Goal: Task Accomplishment & Management: Complete application form

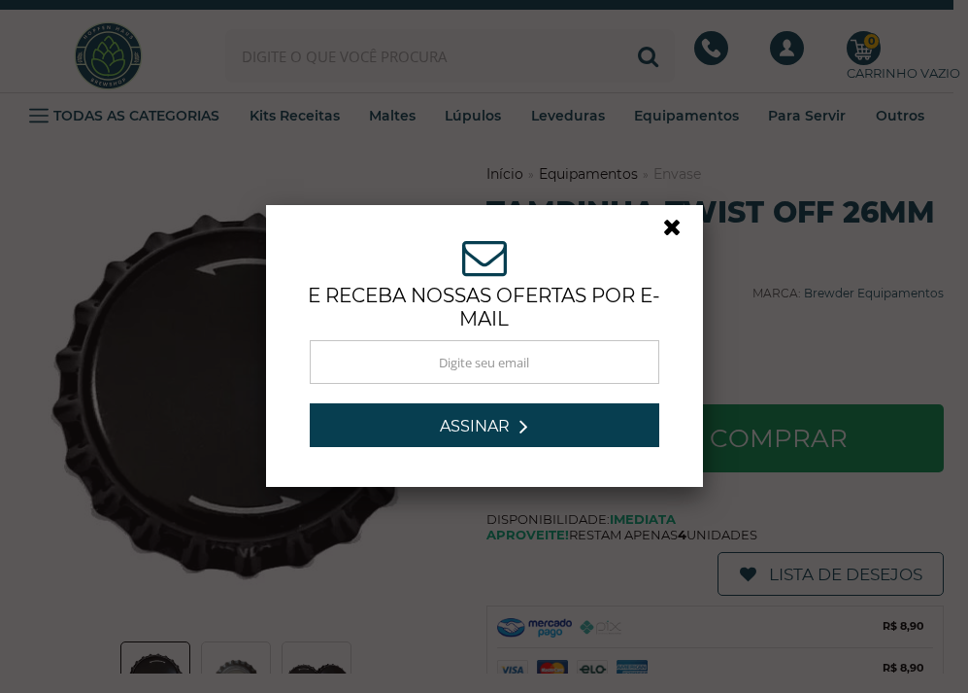
click at [666, 222] on link at bounding box center [680, 232] width 35 height 35
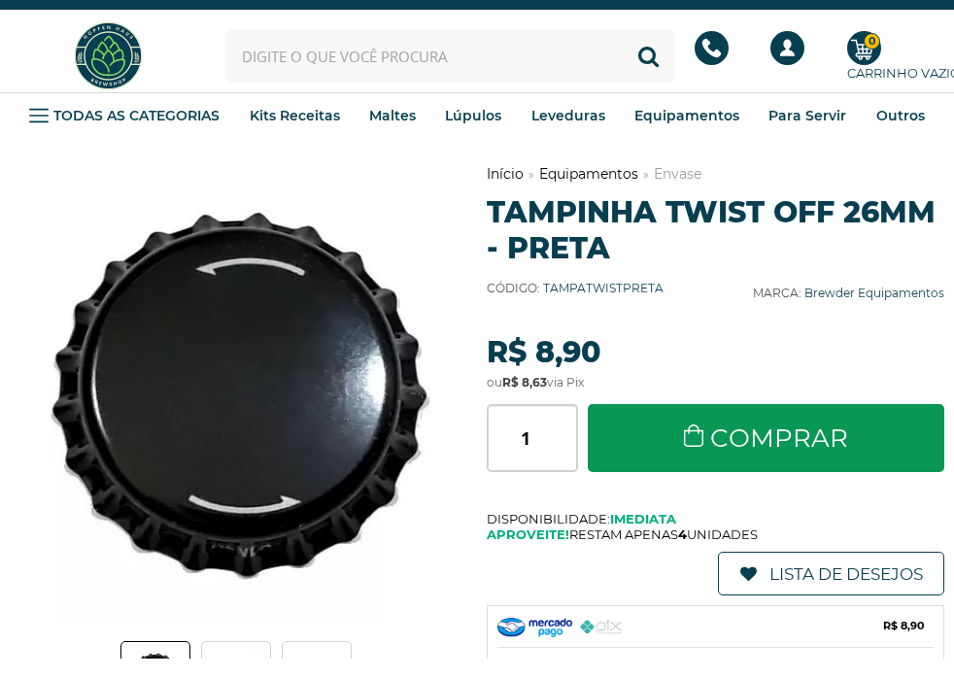
click at [622, 315] on div "Início Equipamentos Envase Tampinha Twist Off 26mm - Preta Código: TAMPATWISTPR…" at bounding box center [715, 513] width 457 height 698
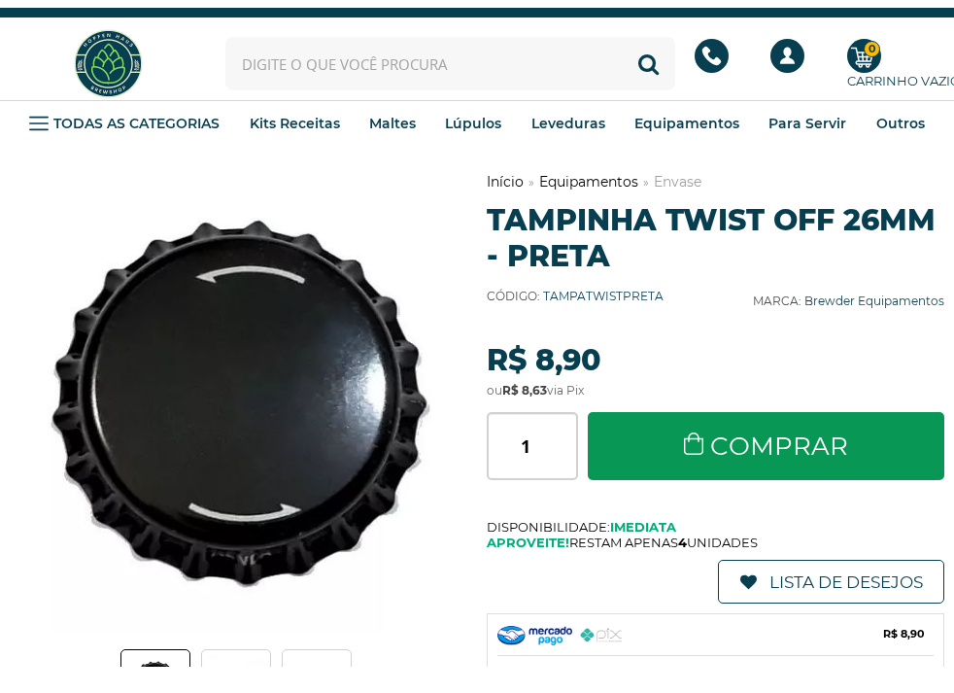
scroll to position [389, 0]
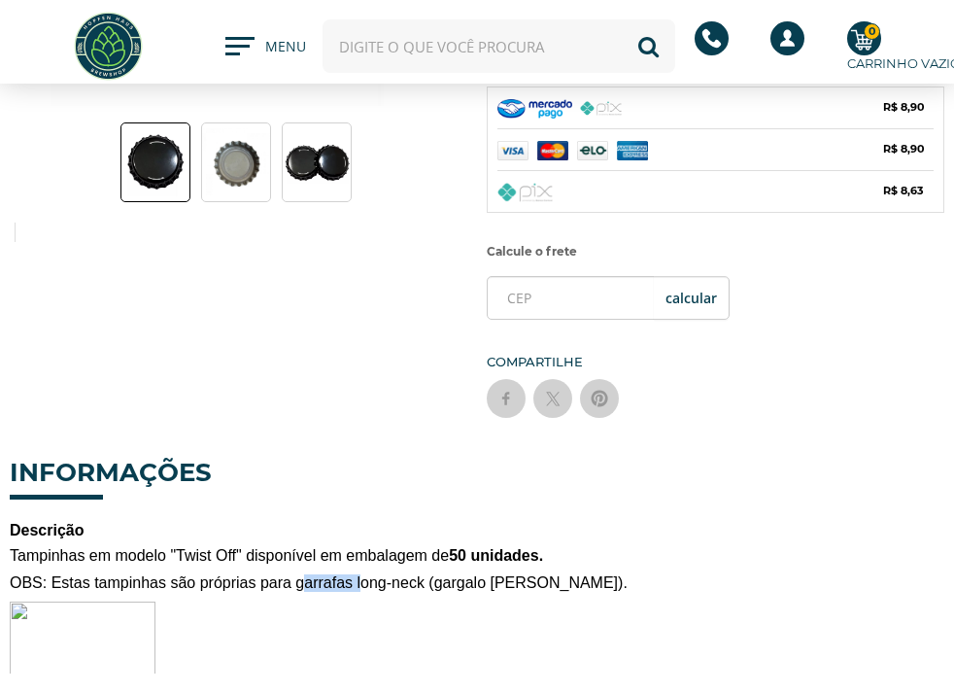
drag, startPoint x: 301, startPoint y: 590, endPoint x: 362, endPoint y: 590, distance: 61.2
click at [362, 590] on span "OBS: Estas tampinhas são próprias para garrafas long-neck (gargalo de rosca)." at bounding box center [319, 582] width 618 height 17
click at [328, 335] on div "Previous Next" at bounding box center [477, 41] width 934 height 792
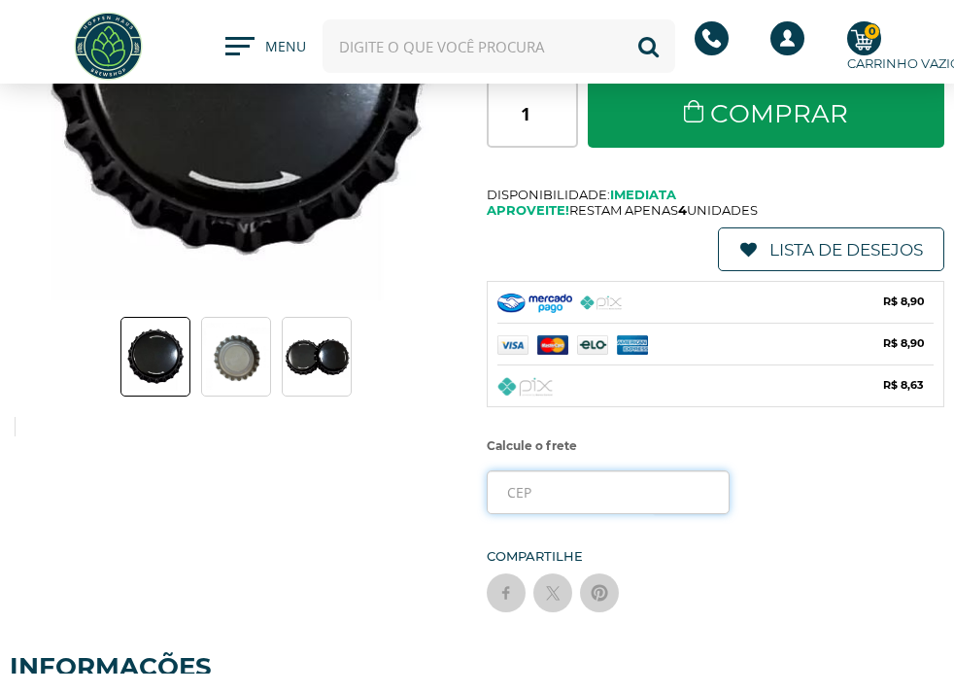
click at [532, 485] on input "tel" at bounding box center [608, 492] width 243 height 44
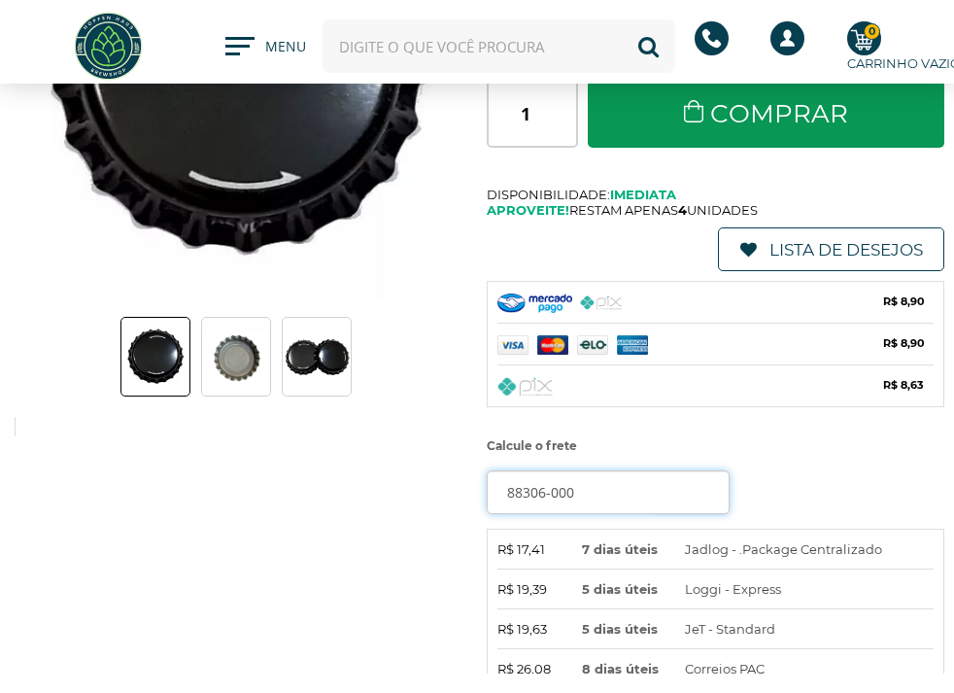
type input "88306-000"
click at [825, 457] on label "Calcule o frete" at bounding box center [715, 445] width 457 height 29
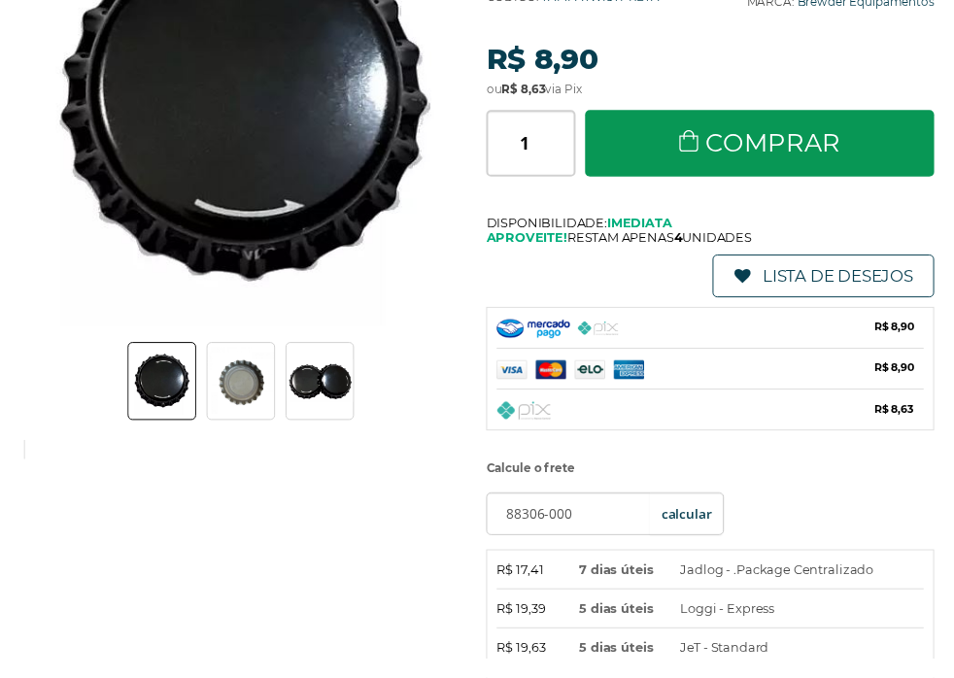
scroll to position [0, 0]
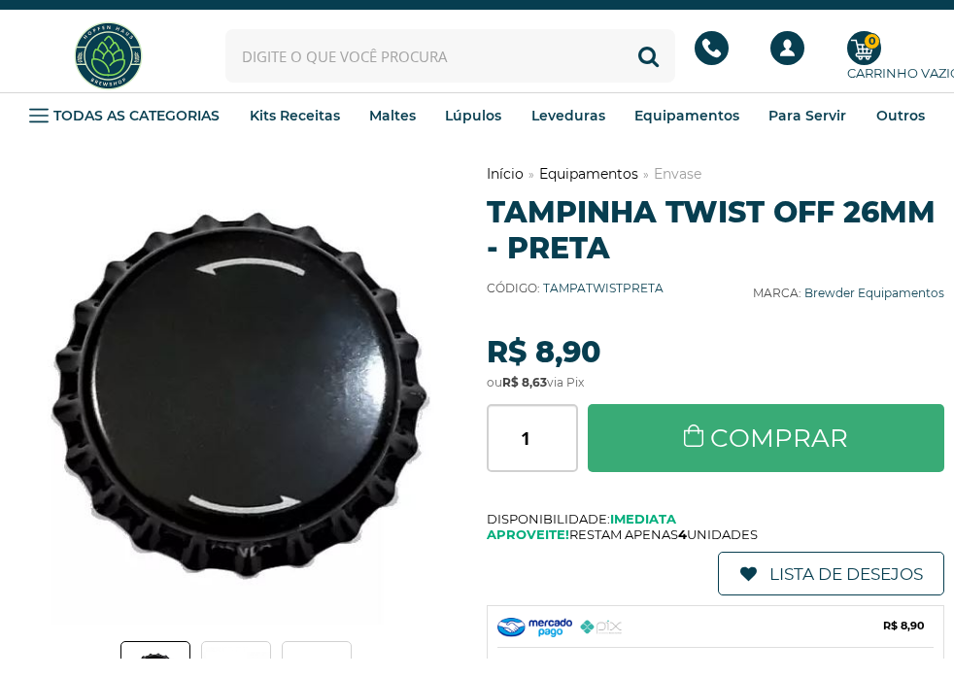
click at [698, 450] on link "Comprar" at bounding box center [766, 438] width 356 height 68
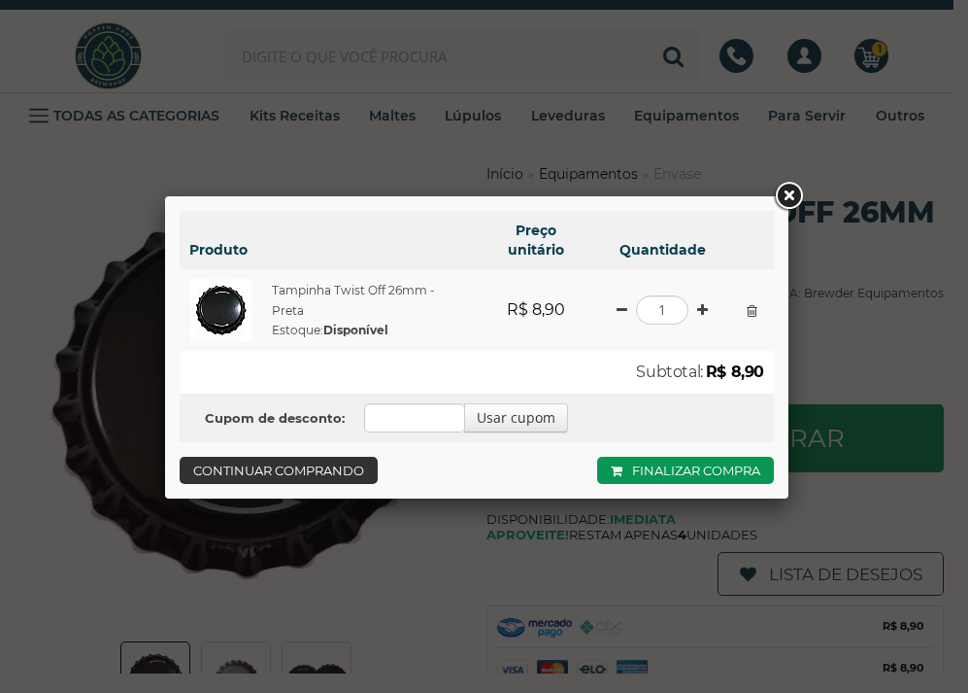
click at [335, 470] on link "Continuar comprando" at bounding box center [279, 470] width 198 height 27
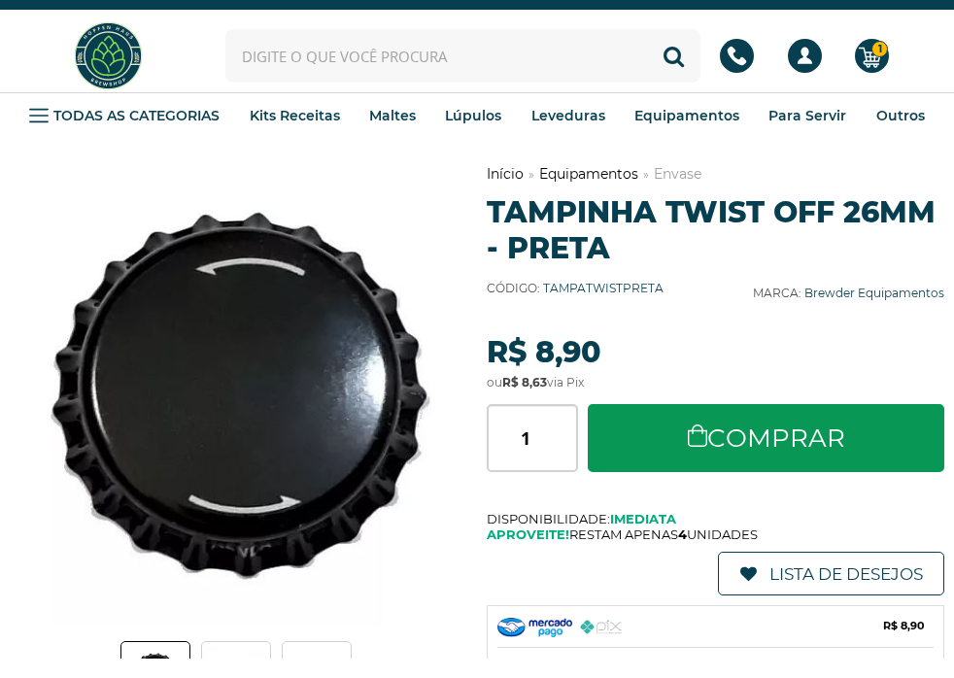
click at [87, 39] on img at bounding box center [108, 55] width 73 height 73
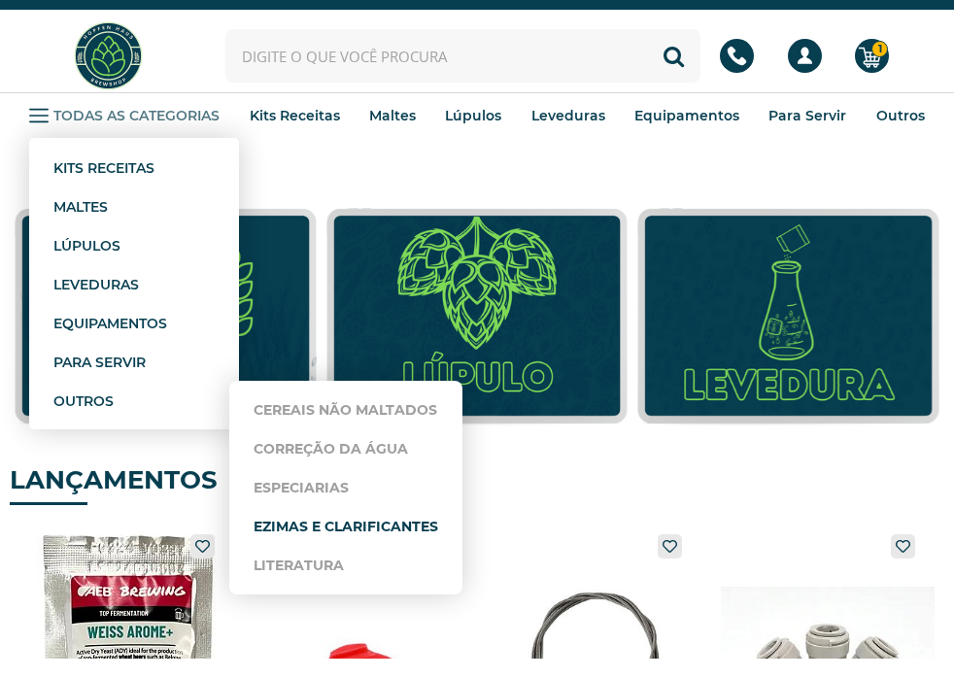
click at [324, 528] on link "Ezimas e Clarificantes" at bounding box center [346, 526] width 185 height 39
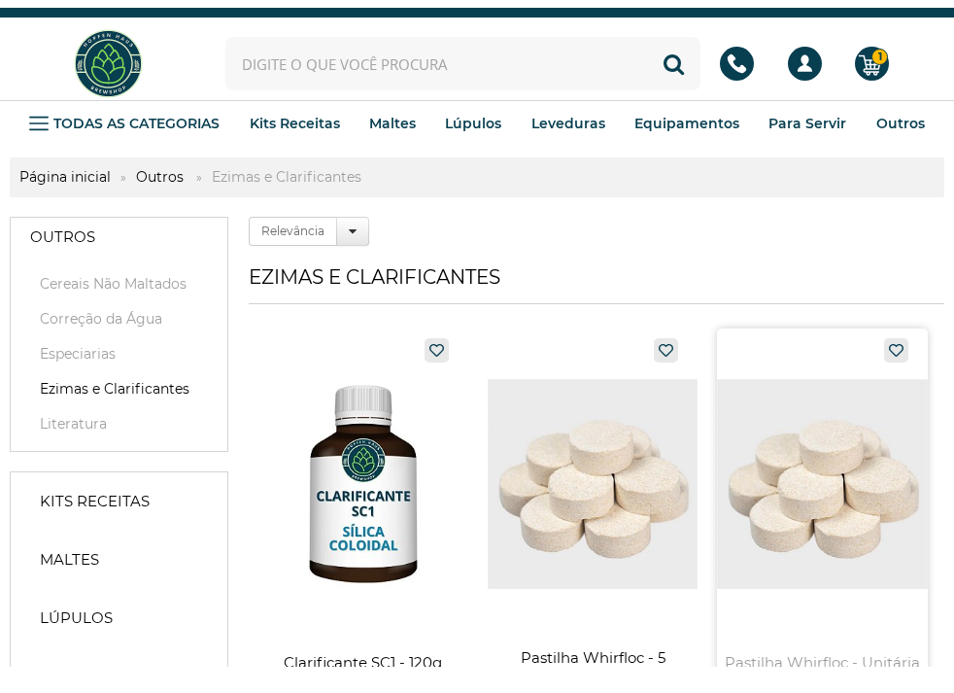
scroll to position [97, 0]
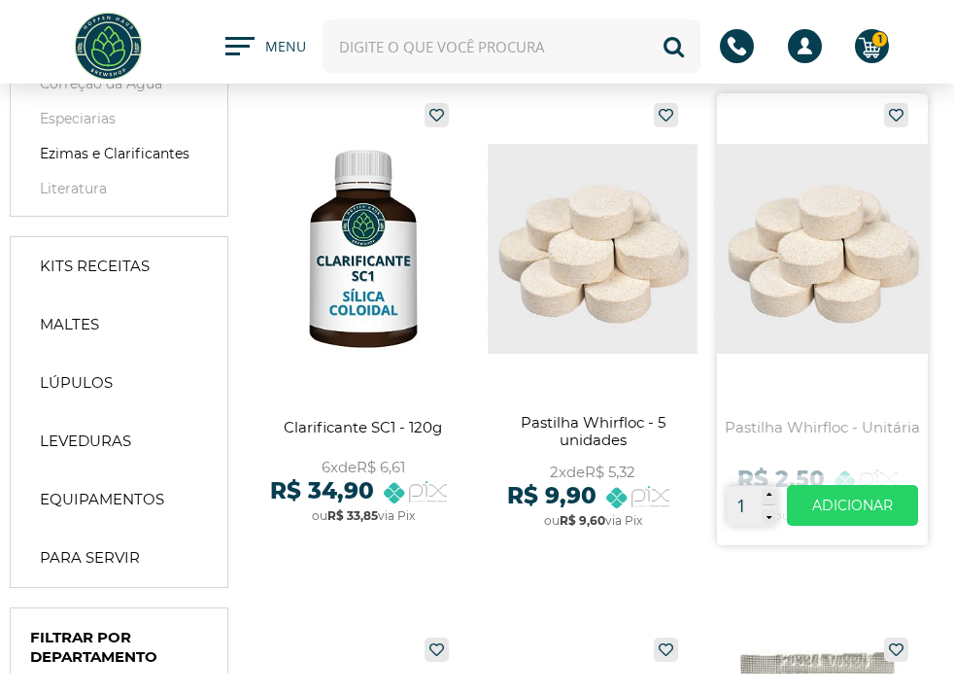
click at [770, 495] on icon at bounding box center [768, 496] width 5 height 10
type input "2"
click at [825, 512] on link "Ver mais" at bounding box center [852, 505] width 130 height 41
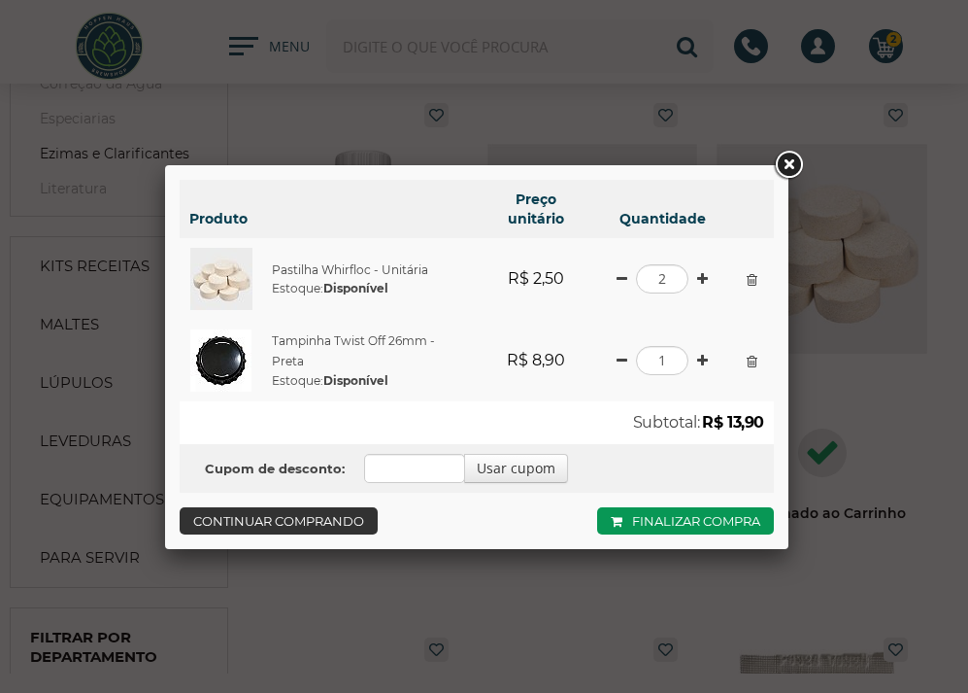
click at [322, 523] on link "Continuar comprando" at bounding box center [279, 520] width 198 height 27
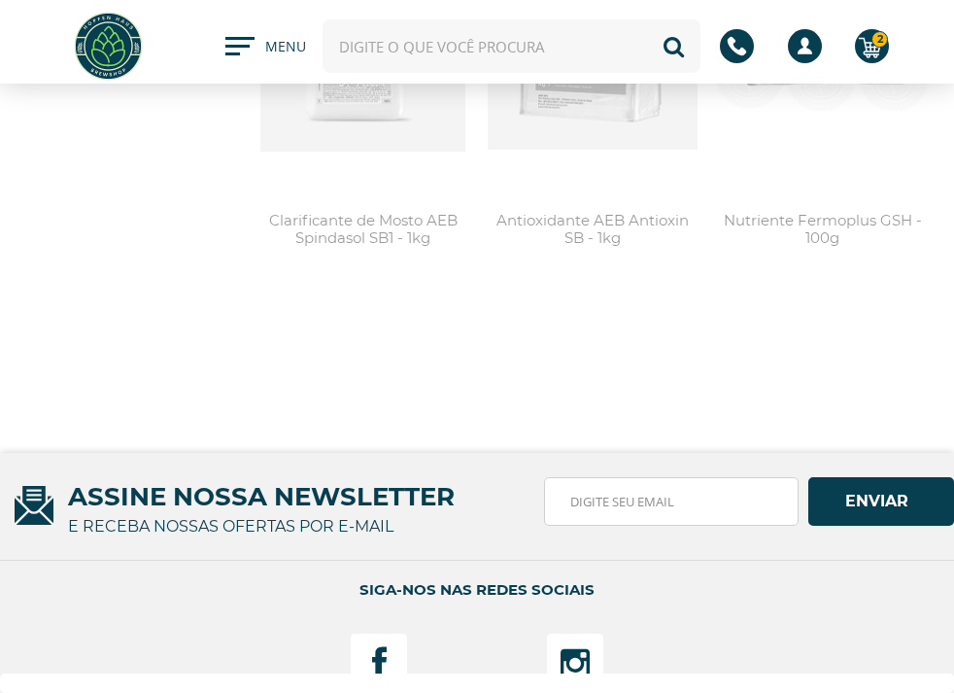
scroll to position [2331, 0]
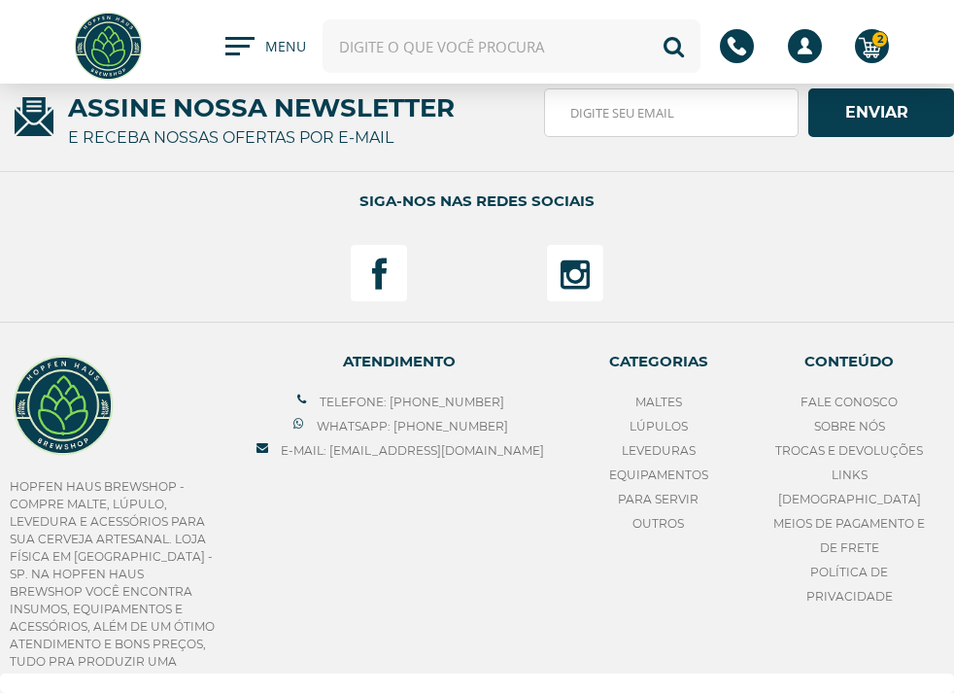
click at [573, 607] on div "Hopfen Haus BrewShop - Compre Malte, Lúpulo, Levedura e Acessórios para sua Cer…" at bounding box center [477, 523] width 934 height 383
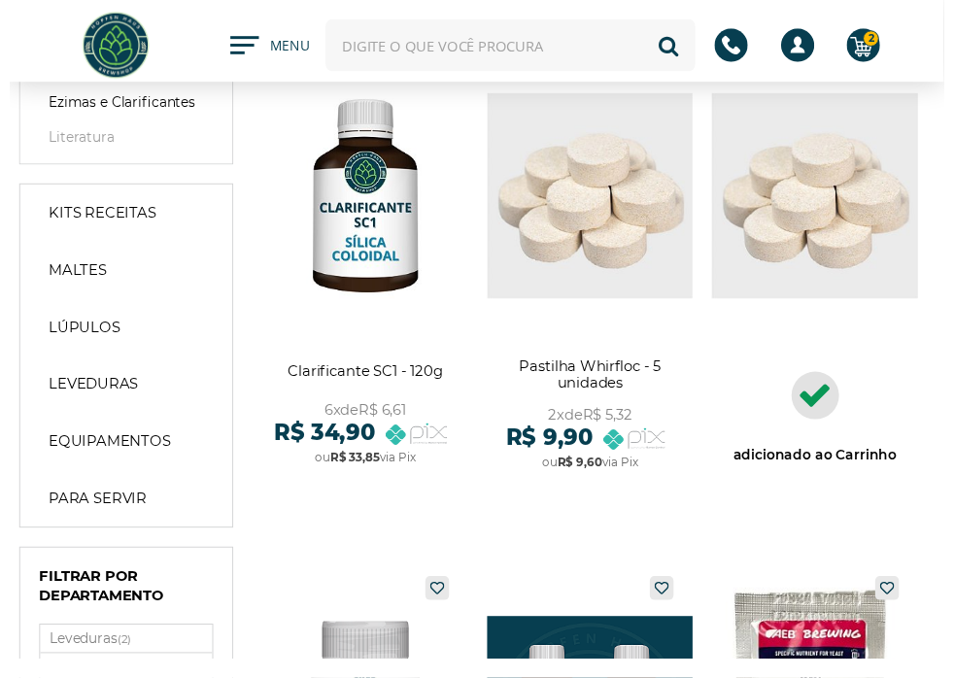
scroll to position [0, 0]
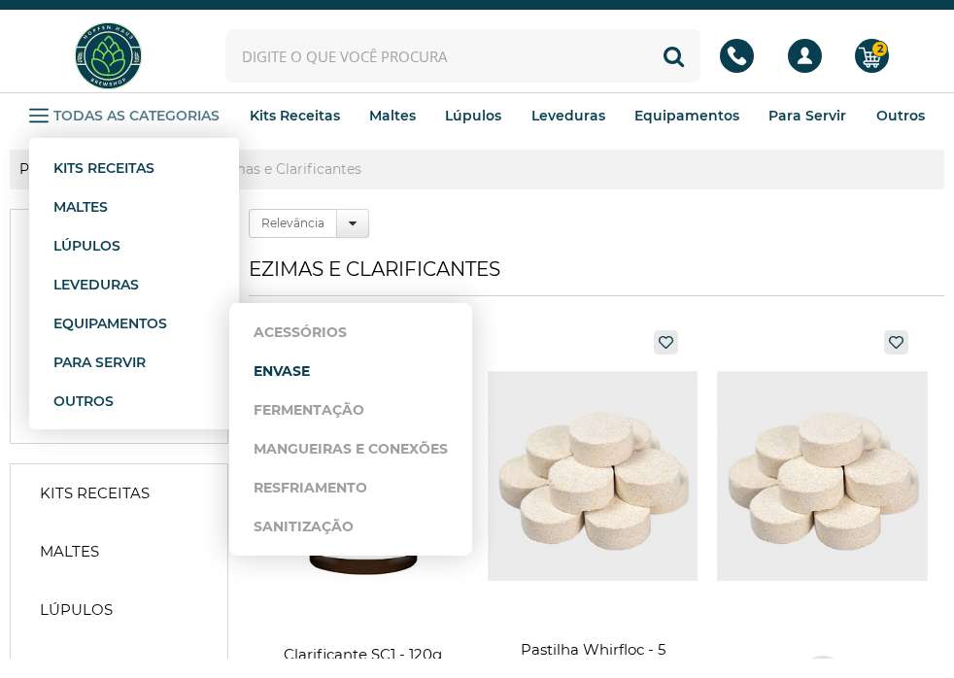
click at [290, 358] on link "Envase" at bounding box center [351, 371] width 194 height 39
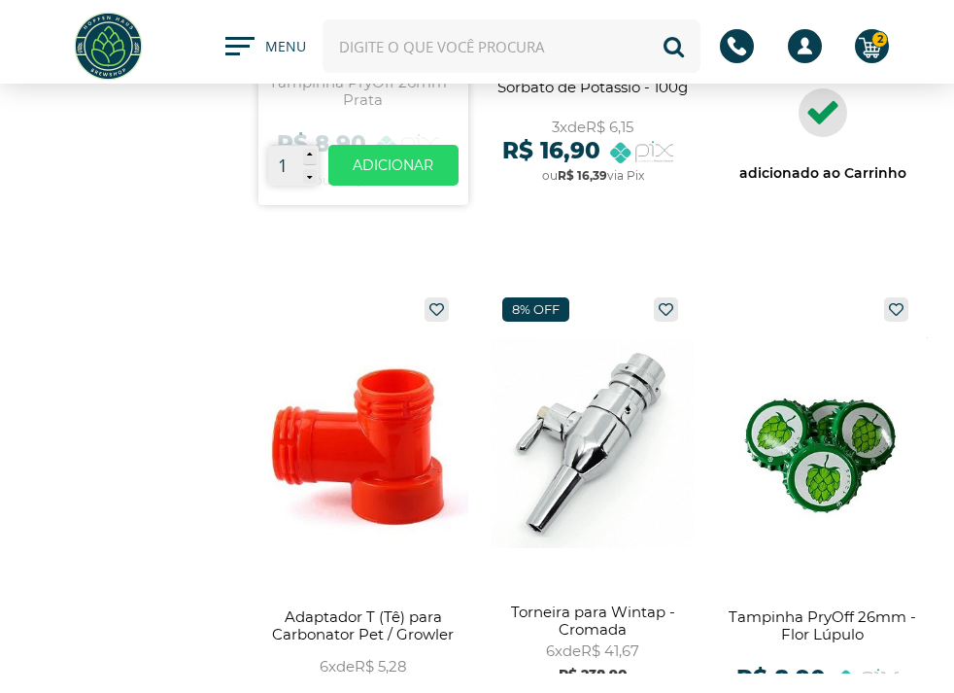
scroll to position [1651, 0]
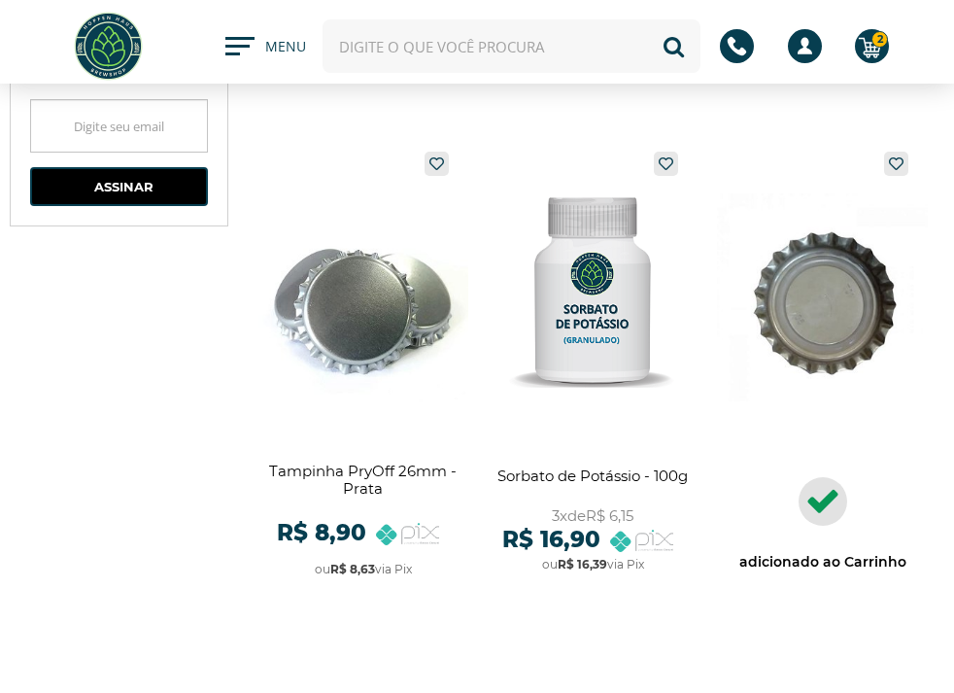
click at [852, 247] on link at bounding box center [822, 368] width 210 height 452
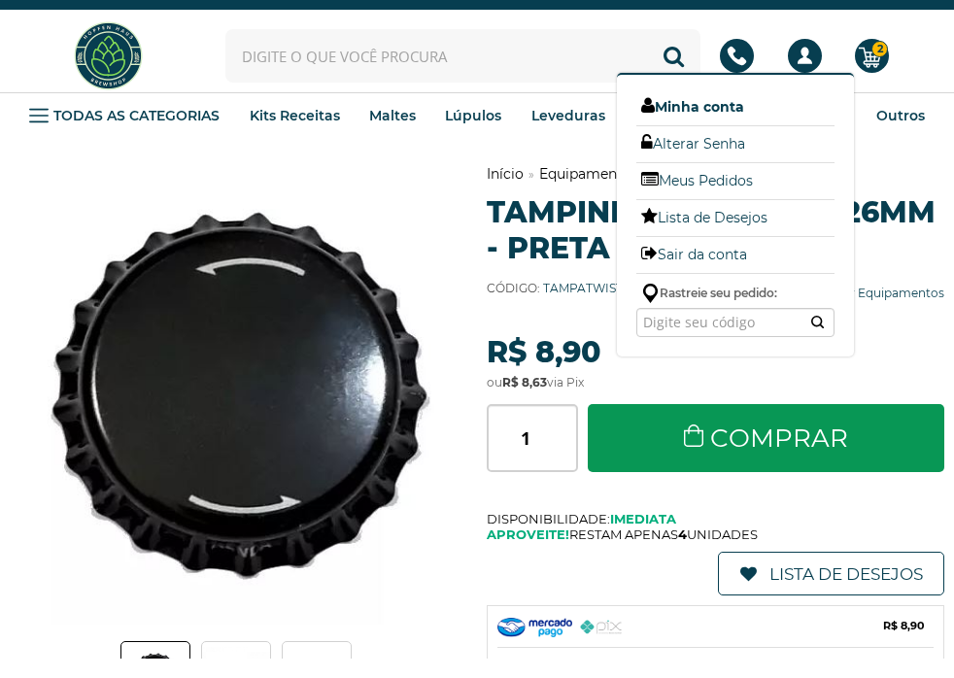
drag, startPoint x: 709, startPoint y: 100, endPoint x: 729, endPoint y: 114, distance: 24.5
click at [709, 100] on link "Minha conta" at bounding box center [735, 106] width 198 height 25
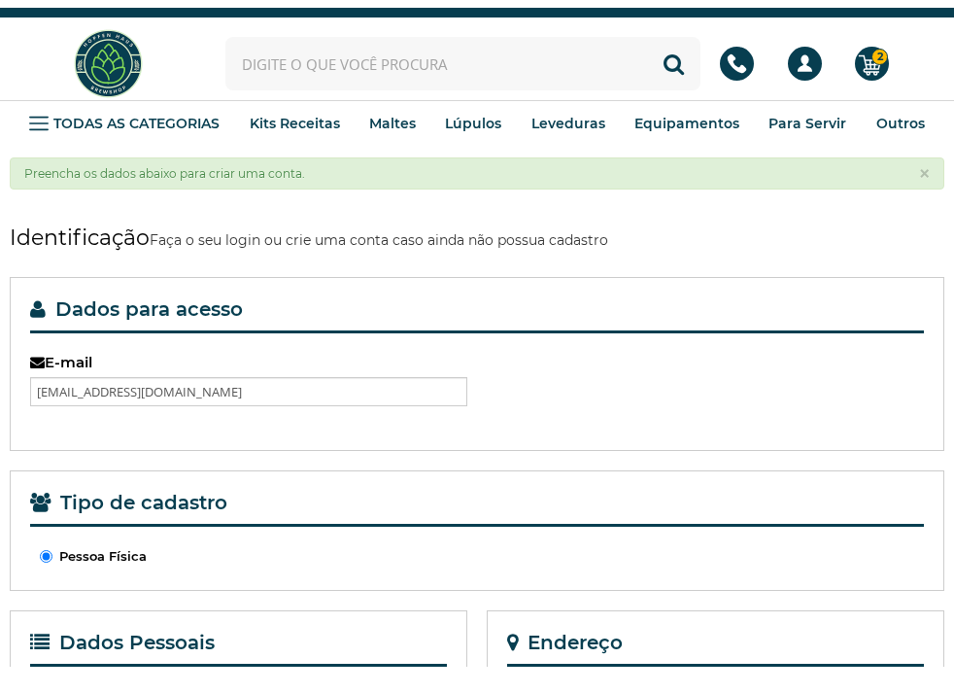
scroll to position [194, 0]
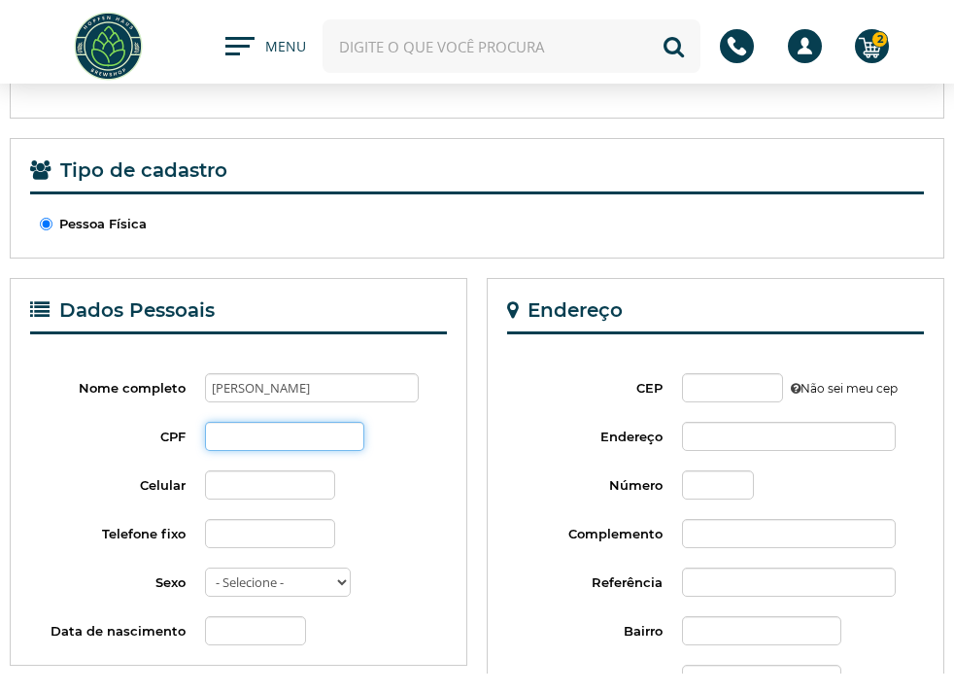
click at [328, 437] on input "CPF" at bounding box center [284, 436] width 159 height 29
click at [698, 383] on input "CEP" at bounding box center [732, 387] width 101 height 29
paste input "88306-800"
type input "88306-800"
type input "Avenida José Medeiros Vieira"
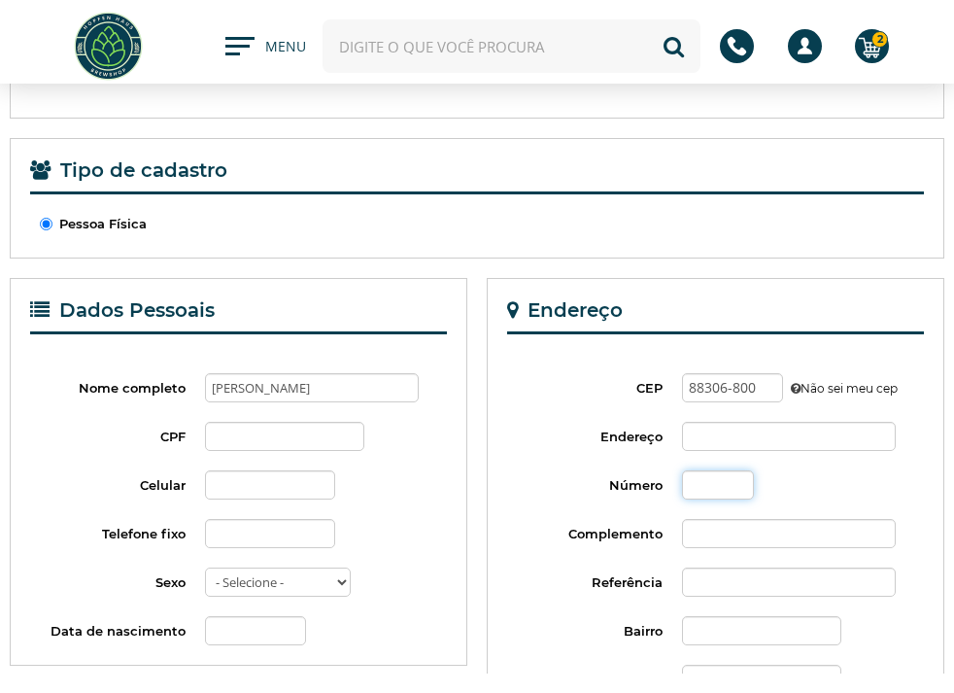
type input "Praia Brava de Itajaí"
type input "Itajaí"
select select "SC"
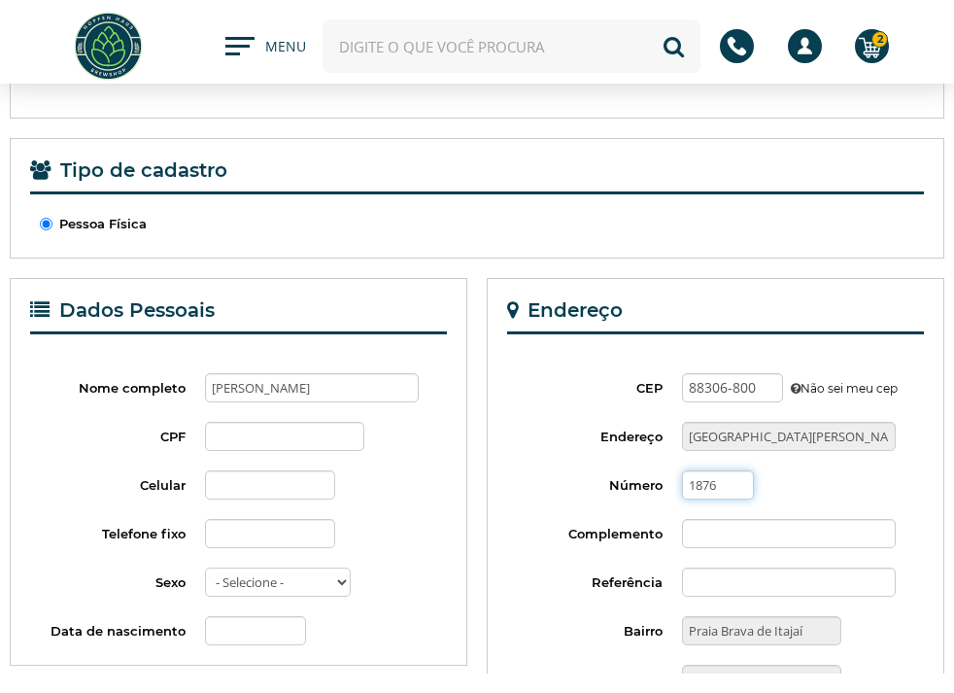
type input "1876"
click at [729, 536] on input "Complemento" at bounding box center [789, 533] width 214 height 29
type input "ap103 torre4"
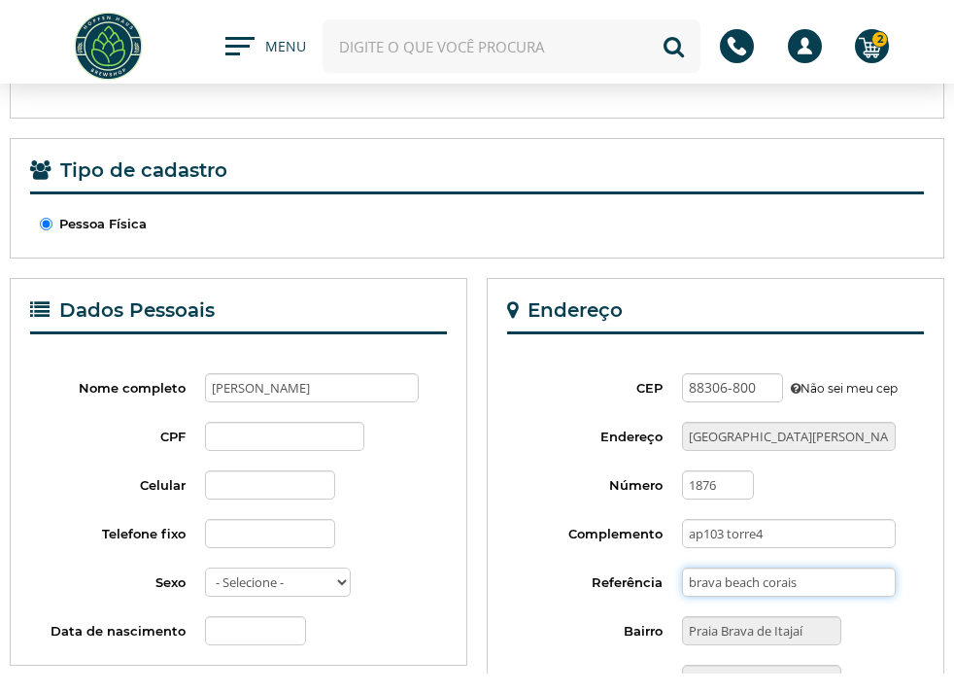
scroll to position [389, 0]
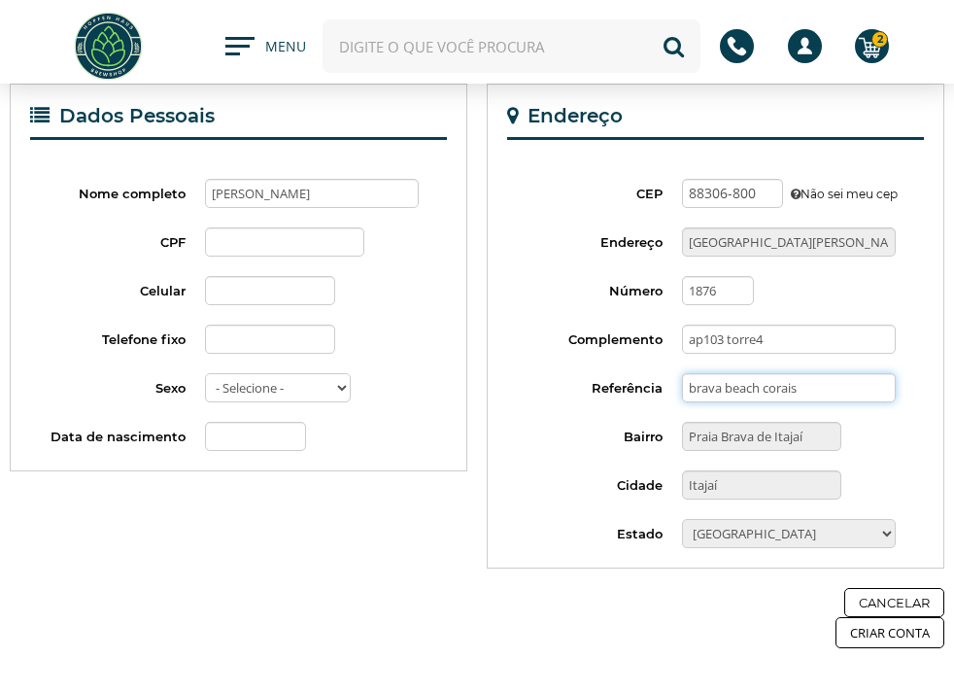
type input "brava beach corais"
click at [804, 637] on div "Cancelar Criar Conta" at bounding box center [835, 618] width 219 height 60
click at [896, 630] on button "Criar Conta" at bounding box center [889, 632] width 109 height 31
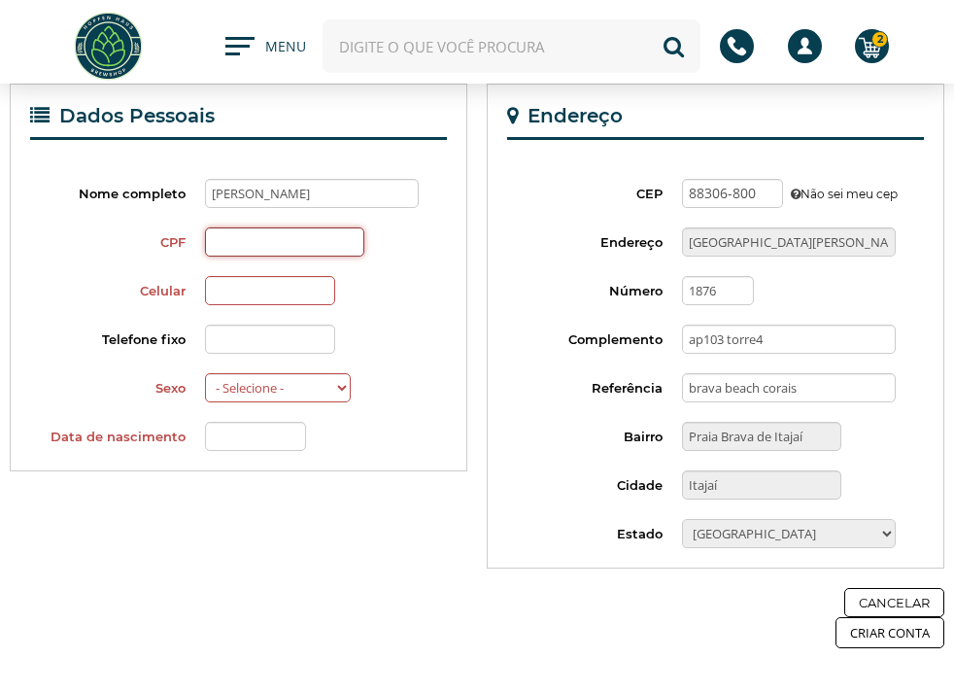
click at [285, 244] on input "CPF" at bounding box center [284, 241] width 159 height 29
type input "007.951.221-60"
type input "(47) 99202-2123"
click at [291, 399] on select "- Selecione - Masculino Feminino" at bounding box center [278, 387] width 146 height 29
select select "m"
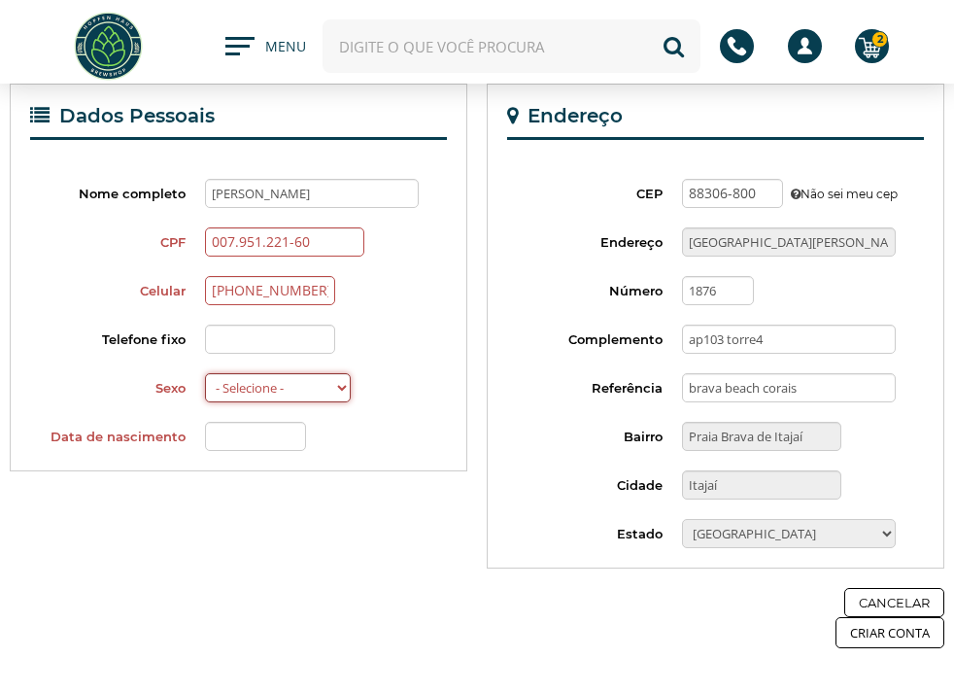
click at [205, 373] on select "- Selecione - Masculino Feminino" at bounding box center [278, 387] width 146 height 29
click at [274, 441] on input "Data de nascimento" at bounding box center [255, 436] width 101 height 29
type input "29/01/1986"
click at [876, 630] on button "Criar Conta" at bounding box center [889, 632] width 109 height 31
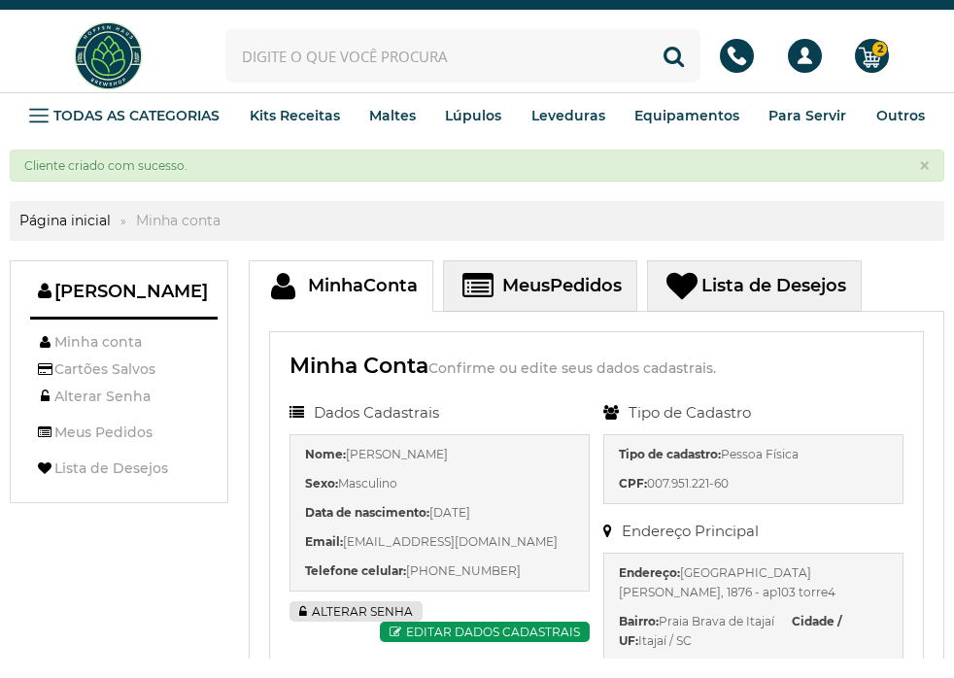
click at [111, 63] on img at bounding box center [108, 55] width 73 height 73
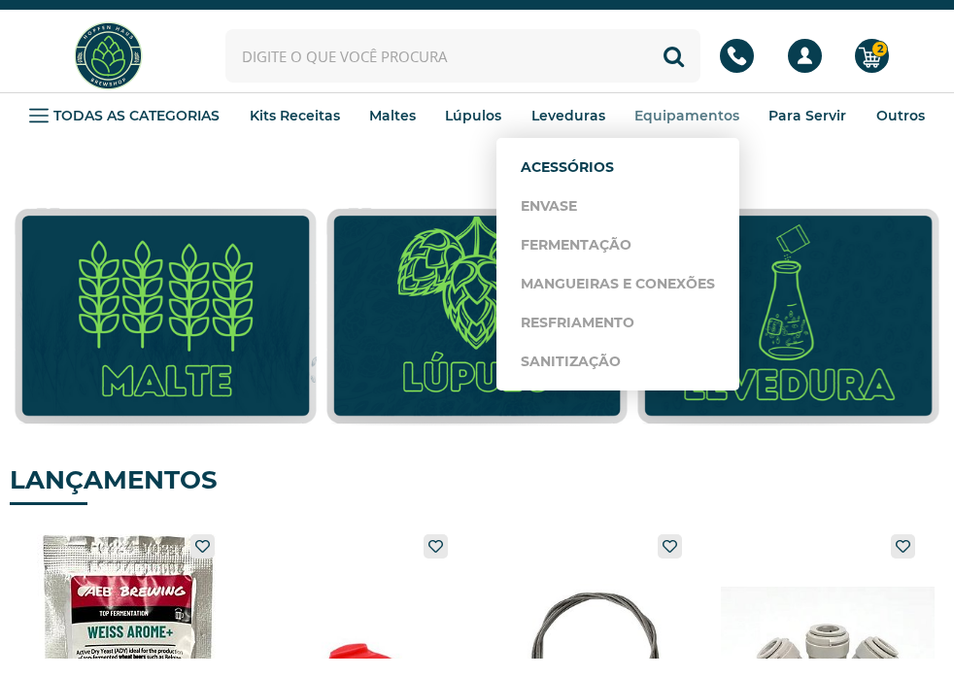
click at [618, 172] on link "Acessórios" at bounding box center [618, 167] width 194 height 39
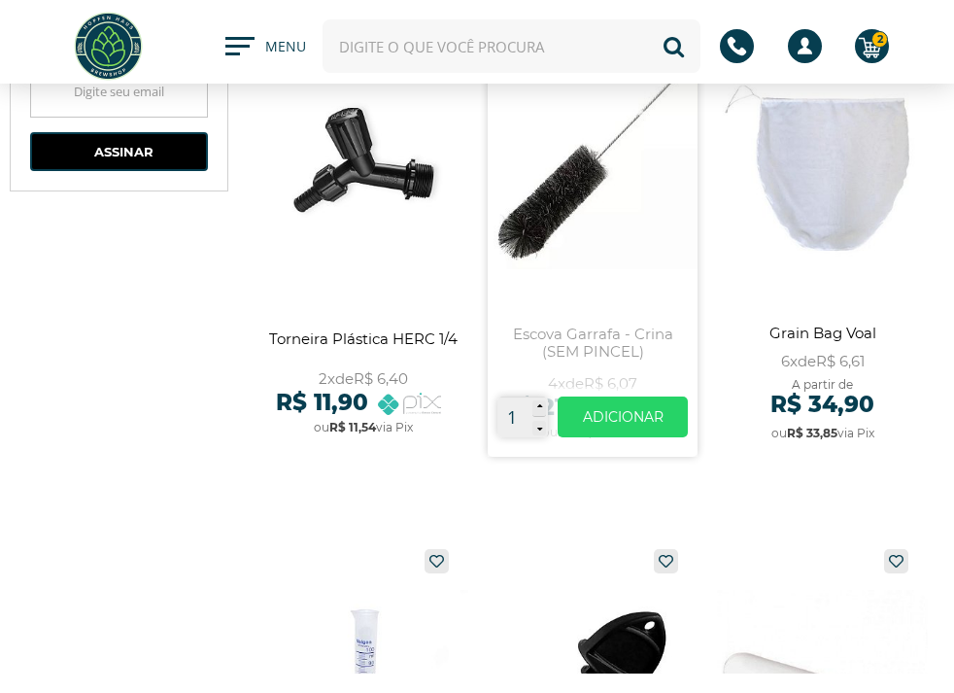
scroll to position [2623, 0]
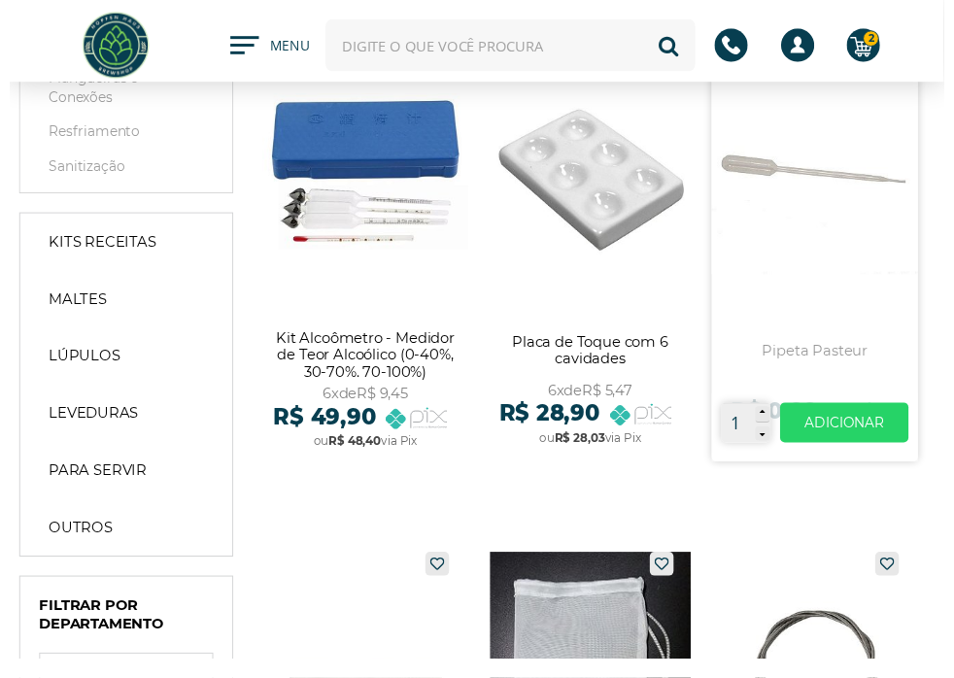
scroll to position [0, 0]
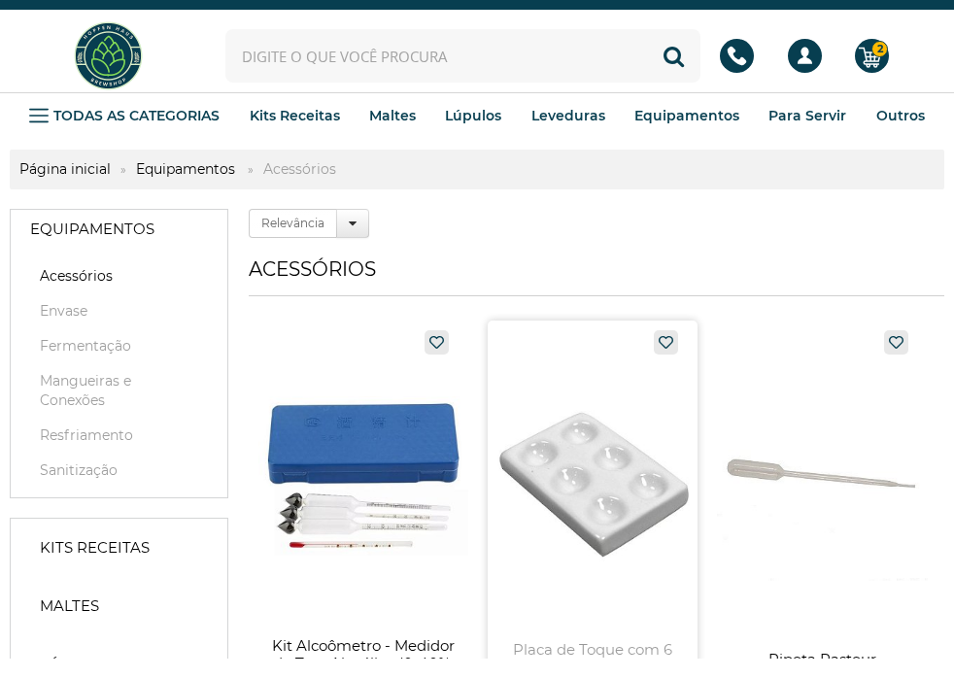
drag, startPoint x: 304, startPoint y: 406, endPoint x: 637, endPoint y: 539, distance: 358.8
click at [0, 0] on link "Fermentação" at bounding box center [0, 0] width 0 height 0
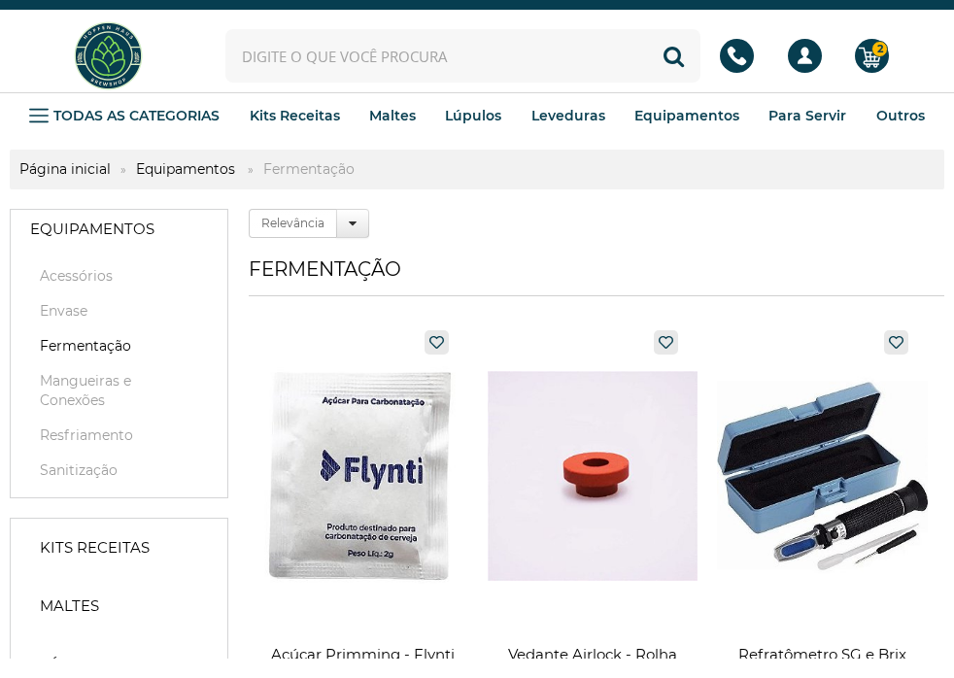
click at [105, 47] on img at bounding box center [108, 55] width 73 height 73
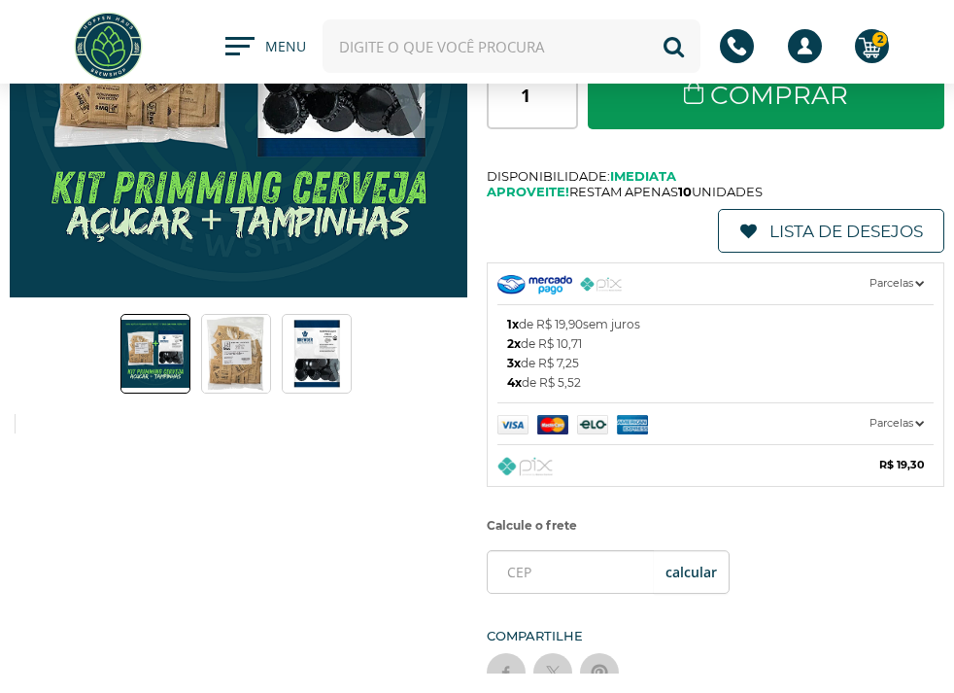
scroll to position [583, 0]
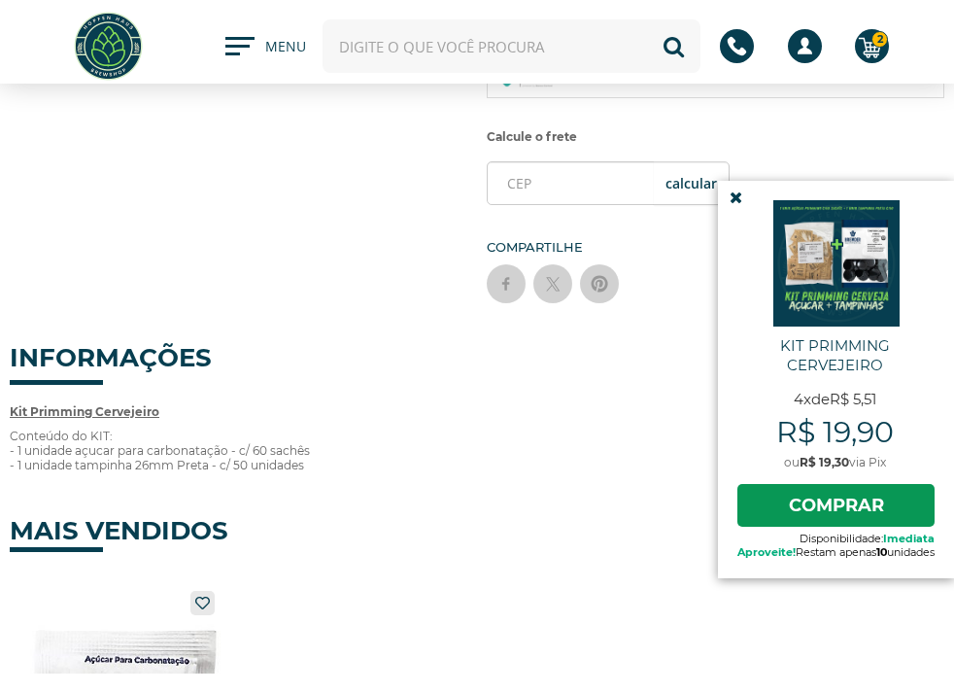
click at [349, 440] on p "Conteúdo do KIT: - 1 unidade açucar para carbonatação - c/ 60 sachês - 1 unidad…" at bounding box center [477, 450] width 934 height 44
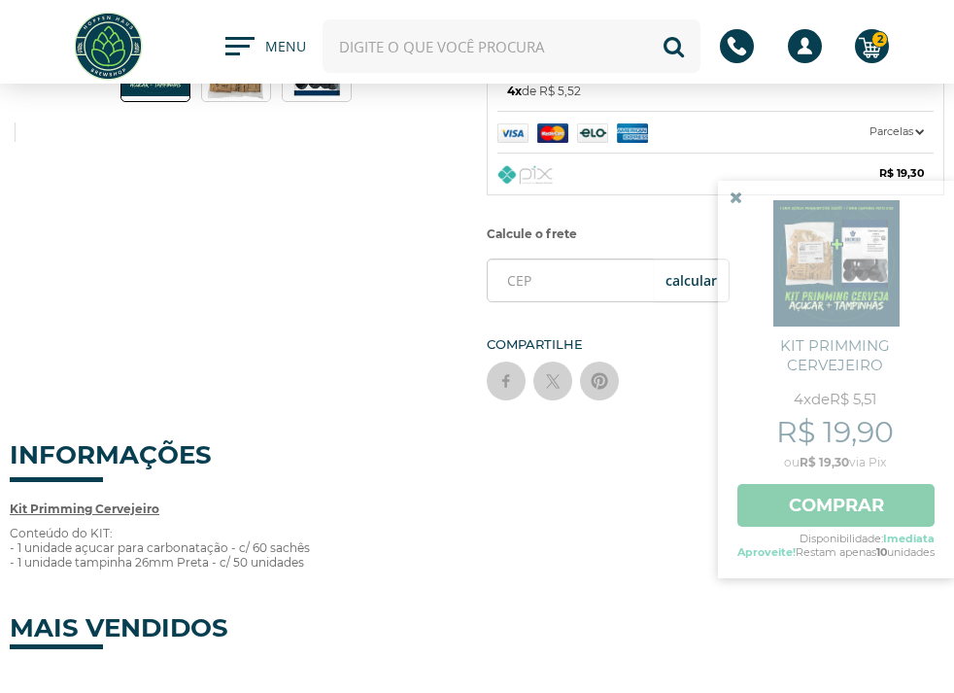
scroll to position [194, 0]
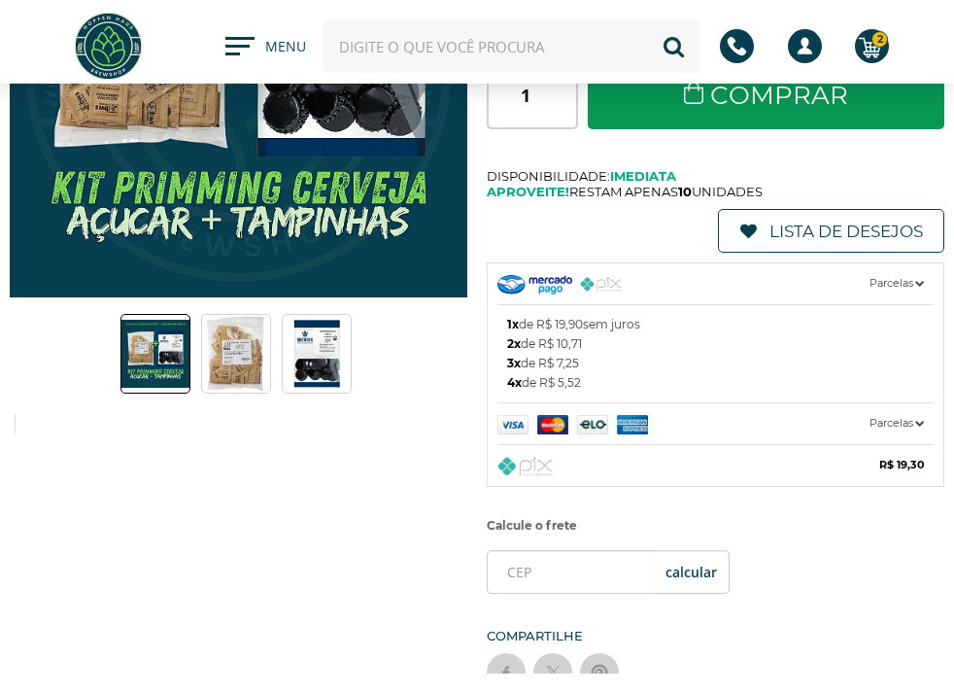
click at [339, 546] on div "Previous Next" at bounding box center [477, 275] width 934 height 871
click at [322, 352] on img at bounding box center [317, 354] width 68 height 72
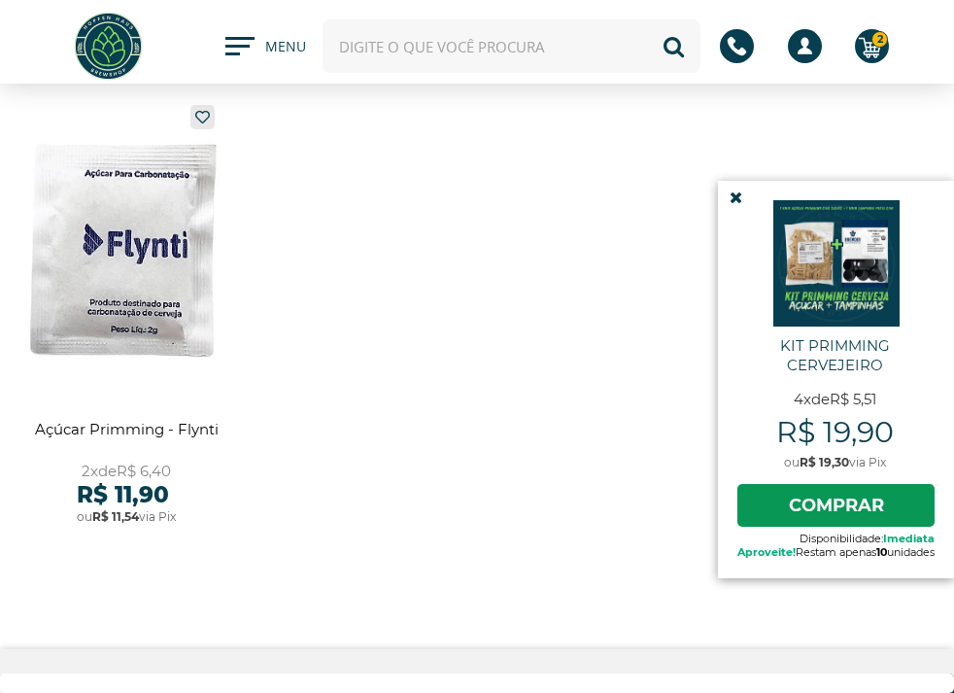
scroll to position [874, 0]
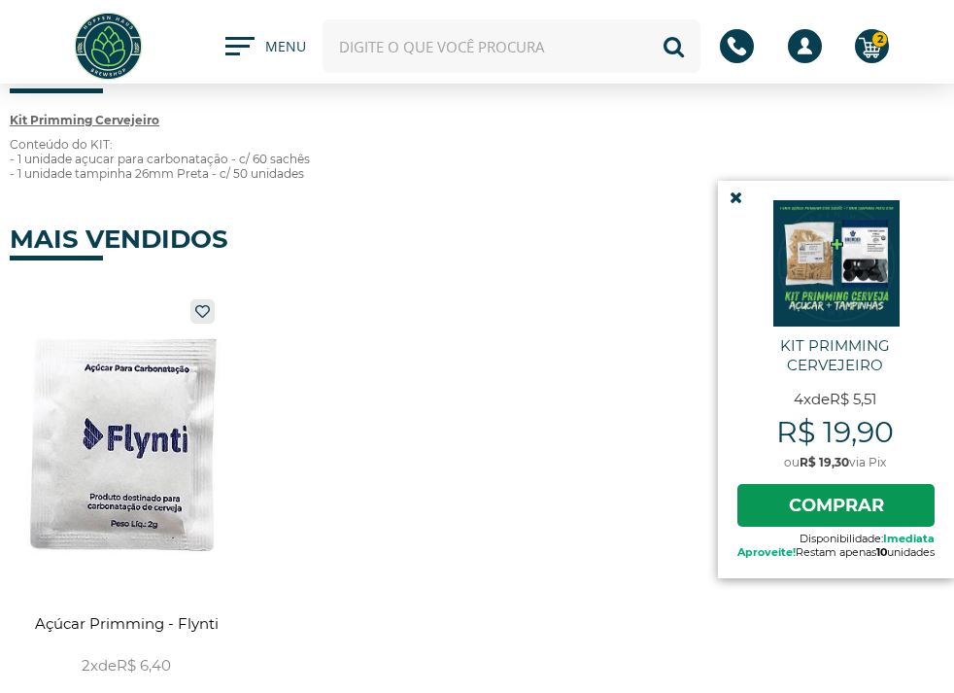
click at [495, 491] on ul "Açúcar Primming - Flynti ACUCARPRIMMING 2x de R$ 6,40 R$ 11,90 ou R$ 11,54 via …" at bounding box center [477, 523] width 934 height 486
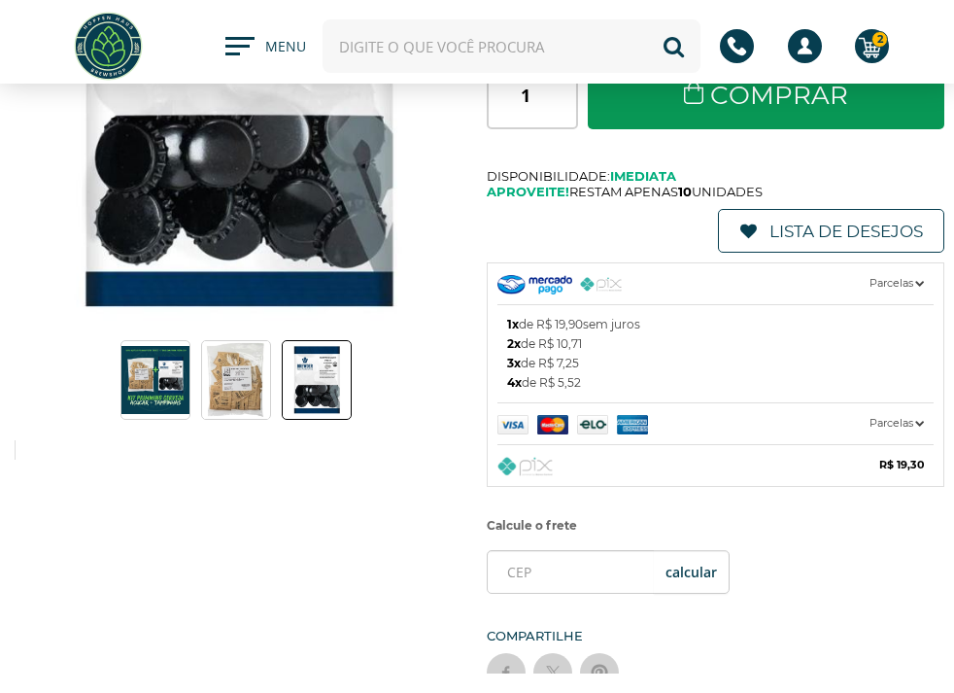
scroll to position [97, 0]
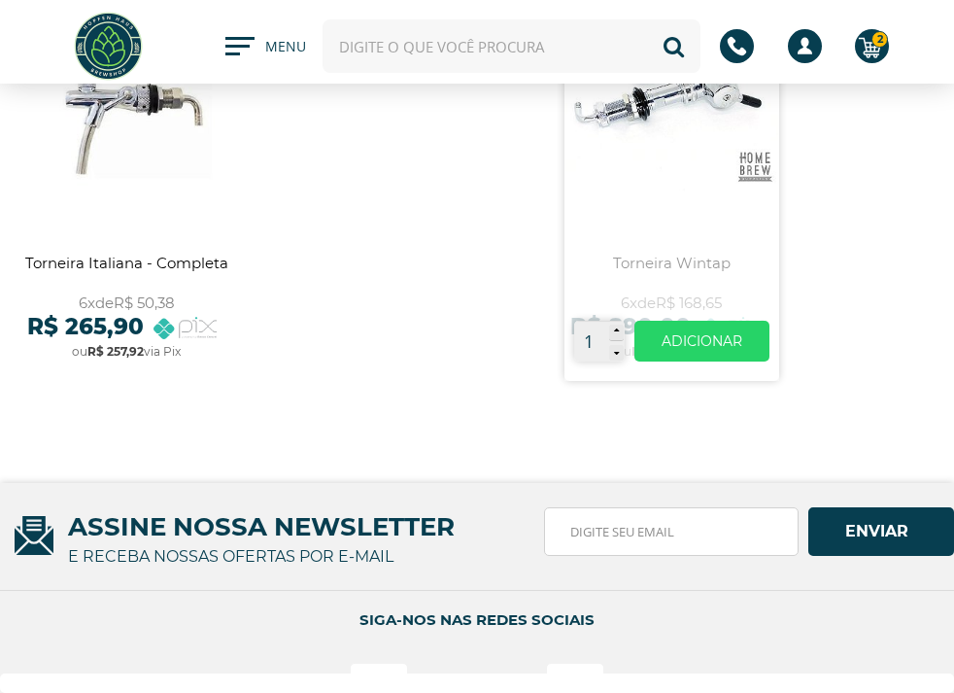
scroll to position [2623, 0]
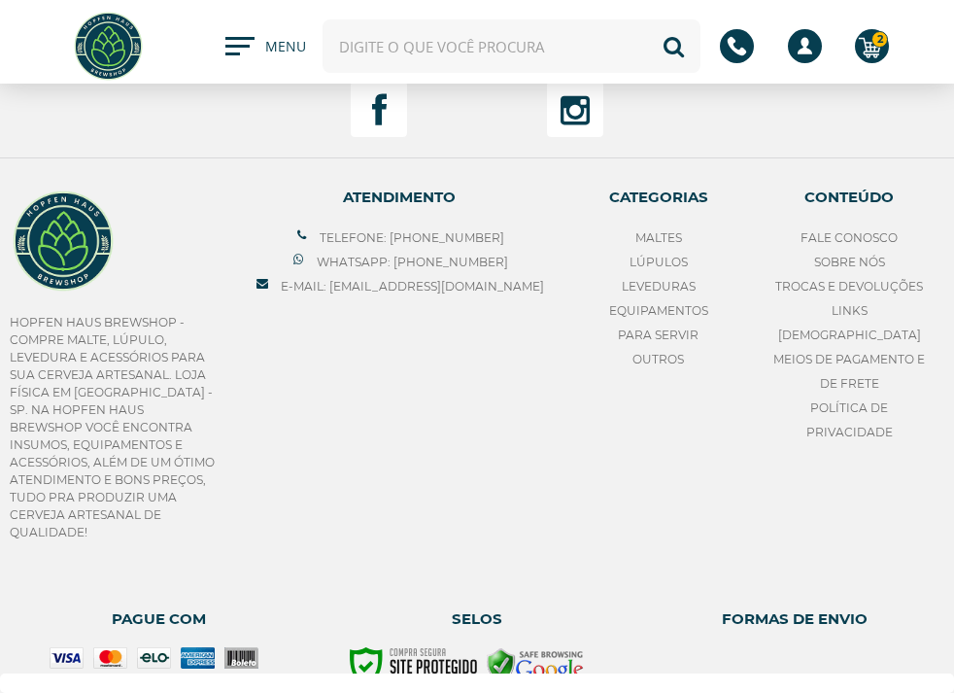
click at [465, 410] on div "ATENDIMENTO Telefone: [PHONE_NUMBER] Whatsapp: [PHONE_NUMBER] E-mail: [EMAIL_AD…" at bounding box center [398, 359] width 289 height 383
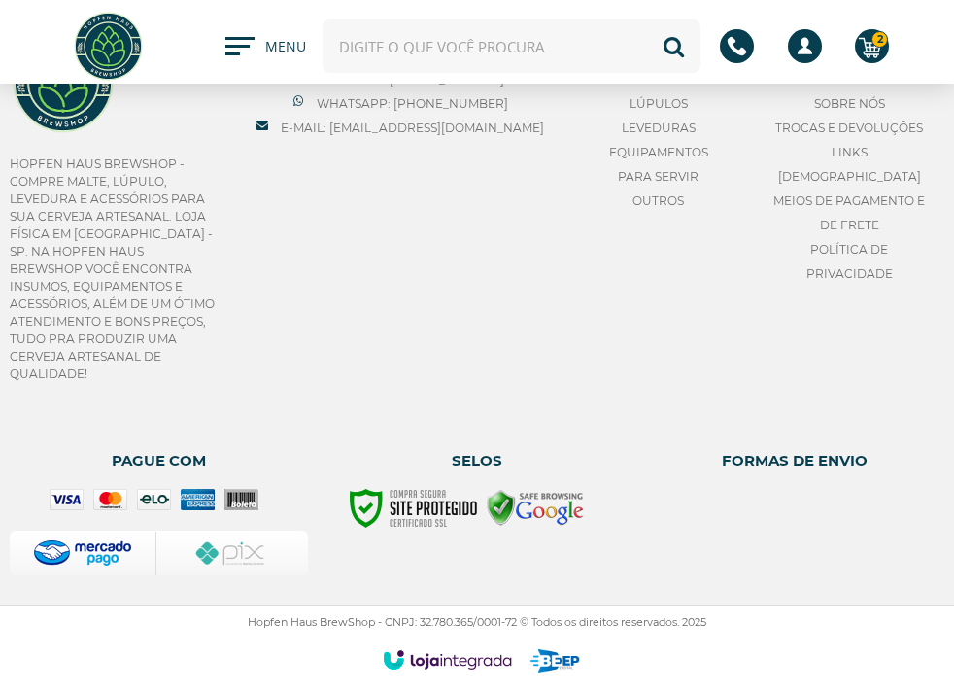
scroll to position [2701, 0]
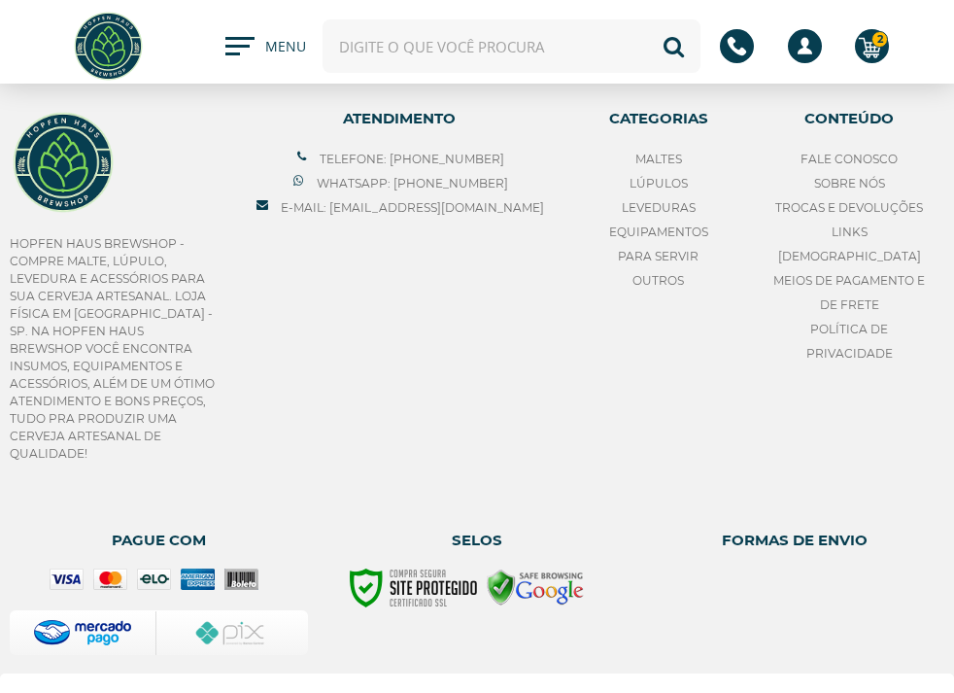
click at [71, 189] on img at bounding box center [63, 162] width 107 height 107
